Goal: Task Accomplishment & Management: Use online tool/utility

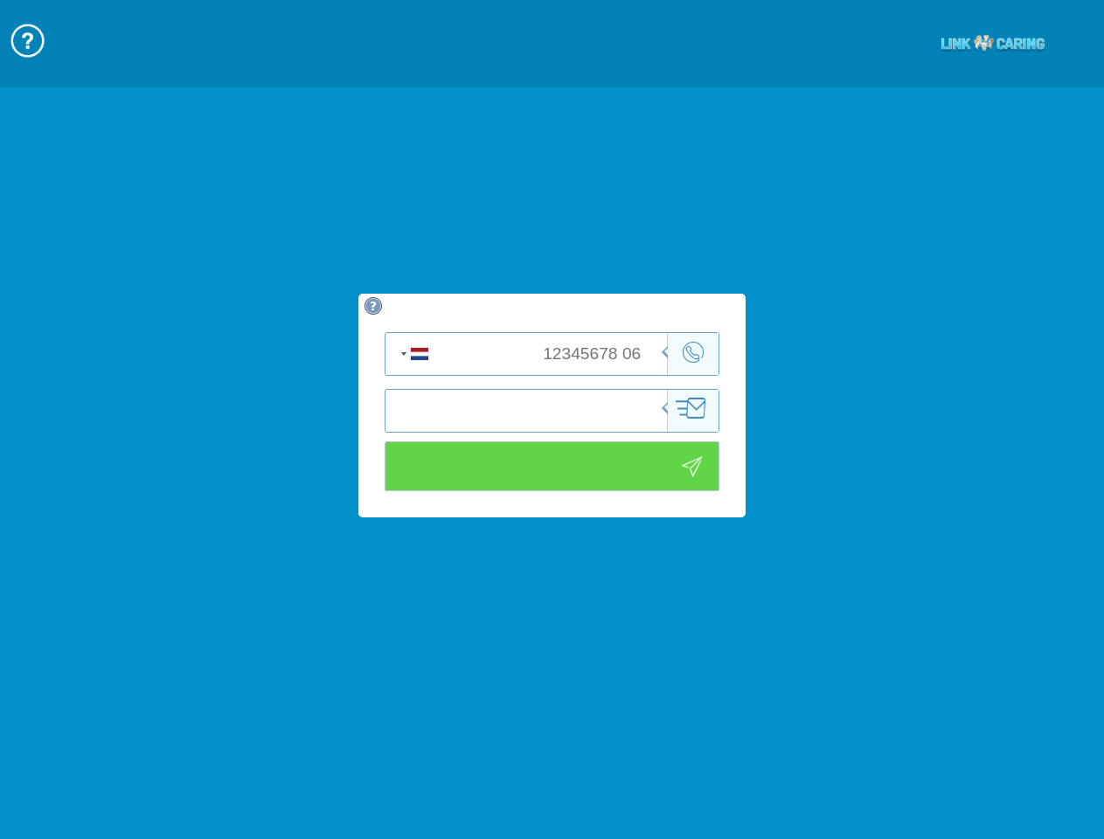
type input "כניסה לוידאו"
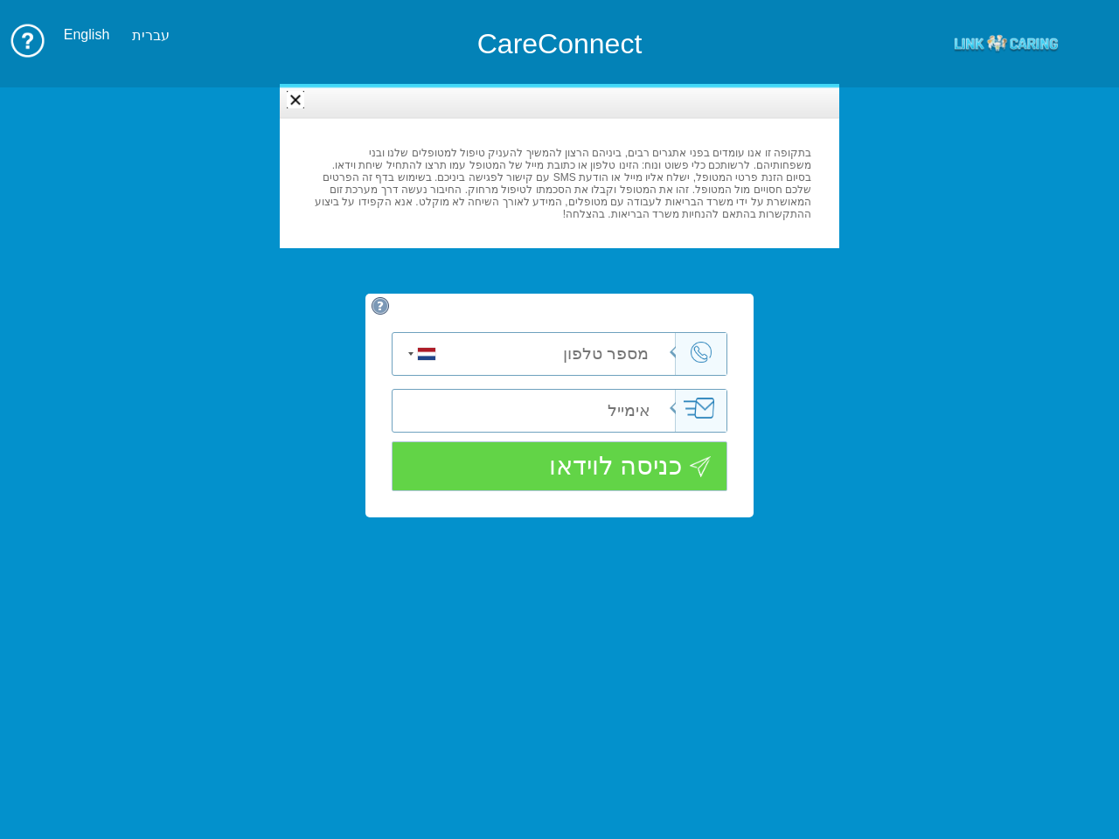
click at [27, 40] on img at bounding box center [28, 41] width 38 height 38
click at [87, 35] on div "English" at bounding box center [86, 35] width 45 height 16
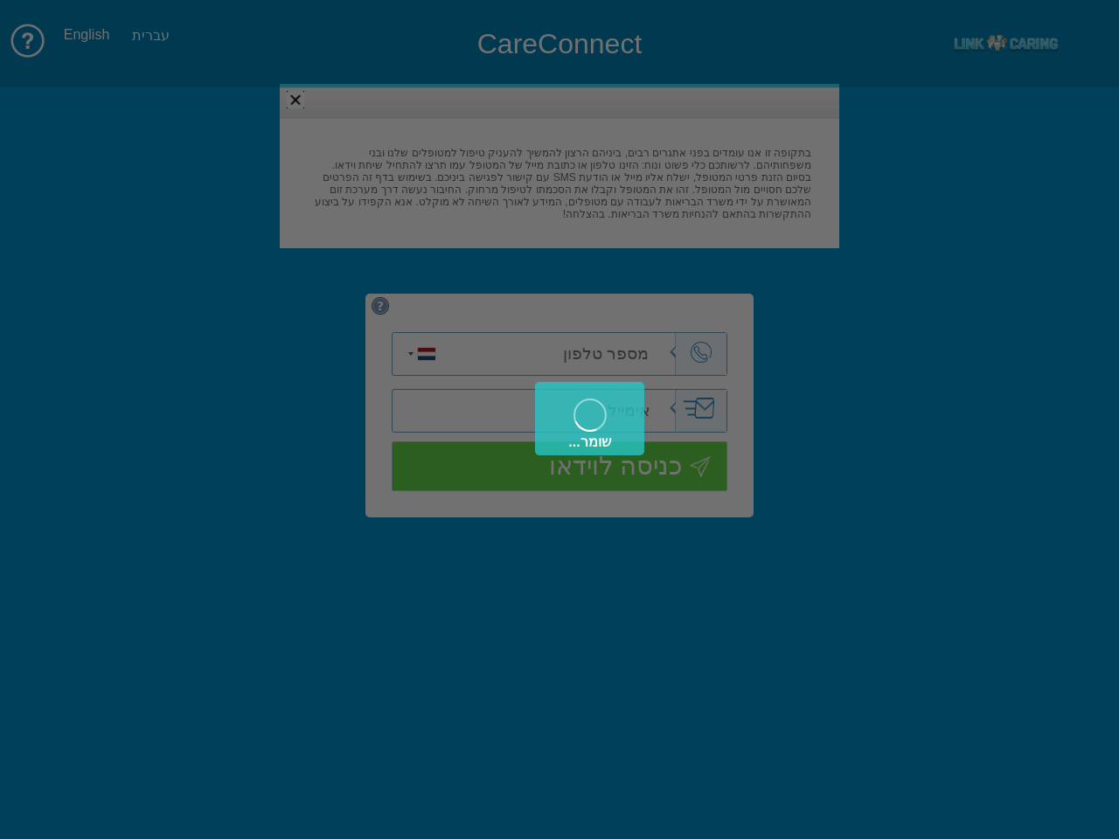
click at [149, 35] on div "שומר..." at bounding box center [559, 419] width 1119 height 839
click at [559, 490] on div "שומר..." at bounding box center [559, 419] width 1119 height 839
click at [418, 354] on div "שומר..." at bounding box center [559, 419] width 1119 height 839
click at [570, 354] on input "tel" at bounding box center [570, 354] width 212 height 42
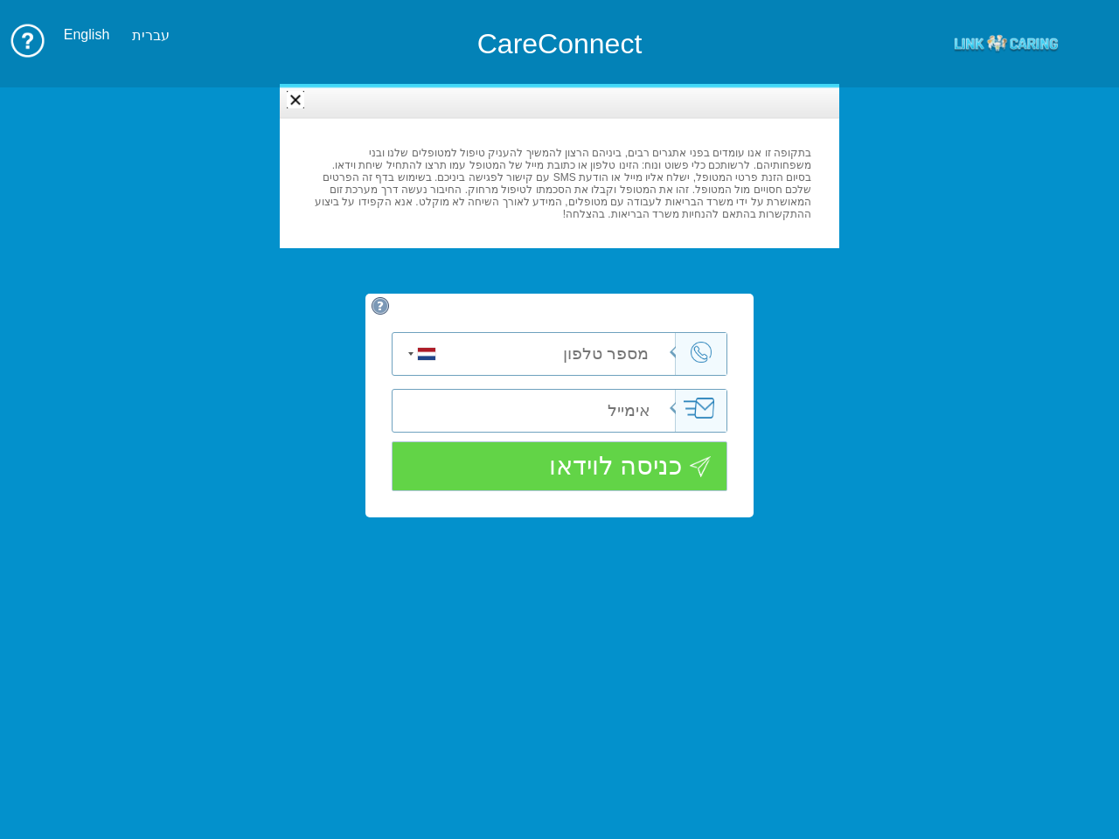
click at [543, 411] on input "email" at bounding box center [543, 411] width 265 height 42
click at [295, 100] on div at bounding box center [295, 99] width 17 height 17
